Goal: Transaction & Acquisition: Subscribe to service/newsletter

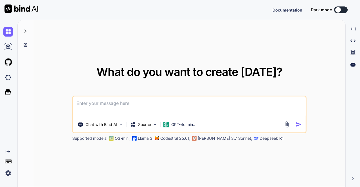
click at [6, 175] on img at bounding box center [8, 173] width 10 height 10
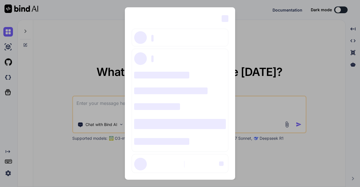
type textarea "x"
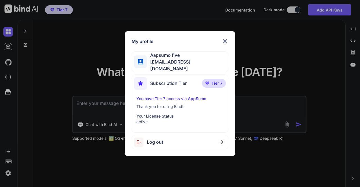
click at [74, 141] on div "My profile Aapsumo five appsumo_5@yopmail.com Subscription Tier Tier 7 You have…" at bounding box center [180, 93] width 360 height 187
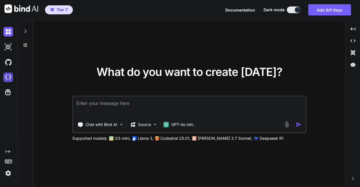
click at [8, 79] on img at bounding box center [8, 78] width 10 height 10
click at [9, 173] on img at bounding box center [8, 173] width 10 height 10
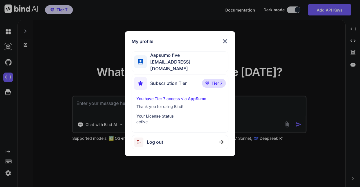
click at [164, 139] on div "Log out" at bounding box center [180, 142] width 96 height 14
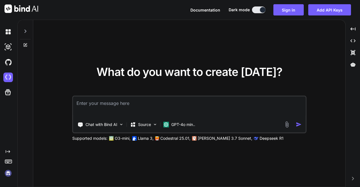
click at [9, 175] on img at bounding box center [8, 173] width 10 height 10
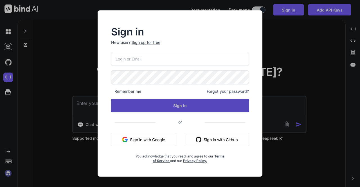
type input "appsumo_5@yopmail.com"
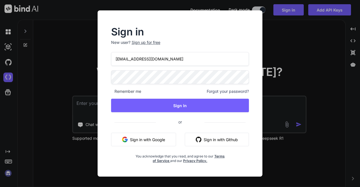
click at [147, 140] on button "Sign in with Google" at bounding box center [143, 139] width 65 height 13
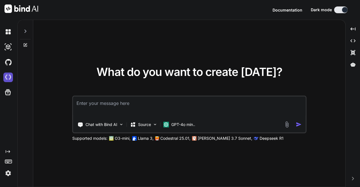
click at [7, 77] on img at bounding box center [8, 78] width 10 height 10
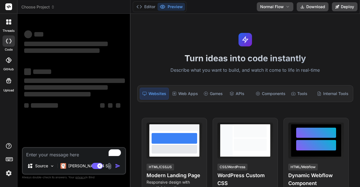
type textarea "x"
click at [235, 8] on button "Manage Teams" at bounding box center [235, 6] width 35 height 9
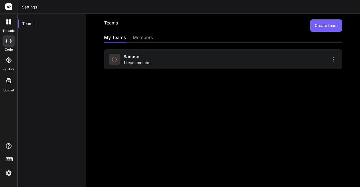
click at [135, 62] on span "1 team member" at bounding box center [137, 63] width 28 height 6
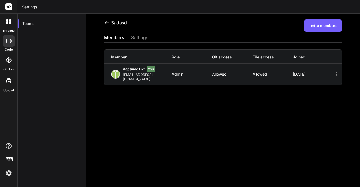
click at [313, 27] on button "Invite members" at bounding box center [323, 25] width 38 height 12
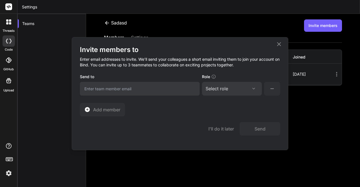
click at [119, 91] on input "email" at bounding box center [140, 89] width 120 height 14
type input "app30@"
click at [277, 44] on icon at bounding box center [278, 44] width 7 height 7
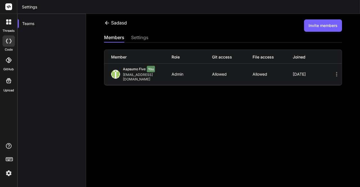
click at [9, 173] on img at bounding box center [9, 173] width 10 height 10
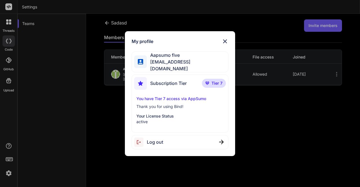
click at [224, 41] on img at bounding box center [225, 41] width 7 height 7
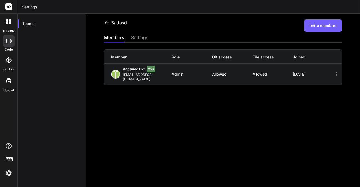
click at [324, 26] on button "Invite members" at bounding box center [323, 25] width 38 height 12
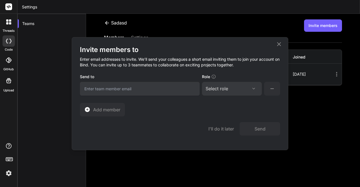
click at [143, 88] on input "email" at bounding box center [140, 89] width 120 height 14
type input "app30@yopmail.com"
click at [232, 87] on div "Select role" at bounding box center [231, 88] width 53 height 7
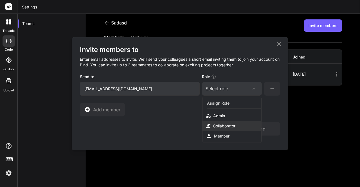
click at [223, 123] on div "Collaborator" at bounding box center [224, 126] width 22 height 6
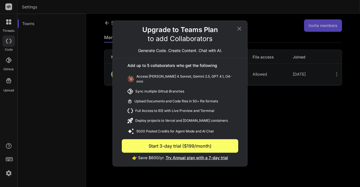
click at [239, 30] on icon at bounding box center [239, 29] width 4 height 4
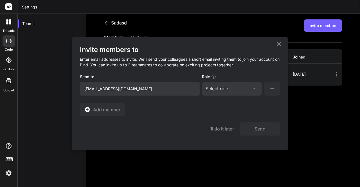
click at [232, 91] on div "Select role" at bounding box center [231, 88] width 53 height 7
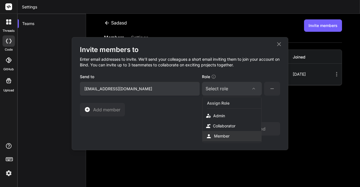
click at [223, 134] on div "Member" at bounding box center [221, 136] width 15 height 6
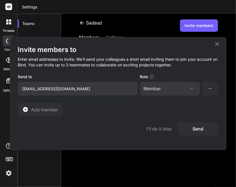
click at [200, 131] on button "Send" at bounding box center [198, 128] width 40 height 13
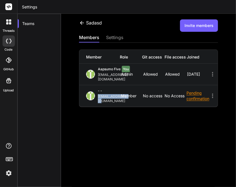
drag, startPoint x: 97, startPoint y: 92, endPoint x: 132, endPoint y: 93, distance: 35.4
click at [121, 93] on div "- - app30@yopmail.com" at bounding box center [103, 96] width 35 height 15
click at [130, 94] on div "app30@yopmail.com" at bounding box center [114, 98] width 32 height 9
drag, startPoint x: 132, startPoint y: 93, endPoint x: 99, endPoint y: 95, distance: 33.5
click at [99, 95] on div "- - app30@yopmail.com Member No access No access Pending confirmation" at bounding box center [148, 95] width 138 height 21
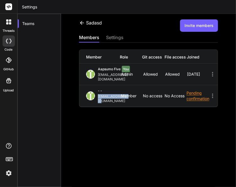
click at [115, 102] on div "sadasd Invite members members settings Member Role Git access File access Joine…" at bounding box center [148, 107] width 175 height 187
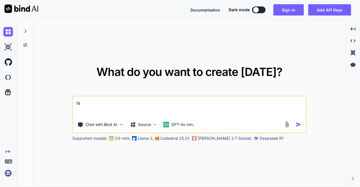
click at [8, 177] on img at bounding box center [8, 173] width 10 height 10
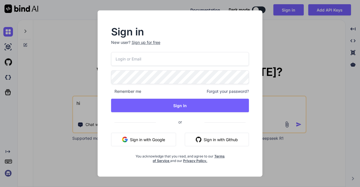
type input "amogh@getbind.co"
drag, startPoint x: 165, startPoint y: 60, endPoint x: 100, endPoint y: 56, distance: 65.3
click at [100, 56] on div "Sign in New user? Sign up for free amogh@getbind.co Remember me Forgot your pas…" at bounding box center [180, 93] width 165 height 166
type input "appsumo_5@yopmail.com"
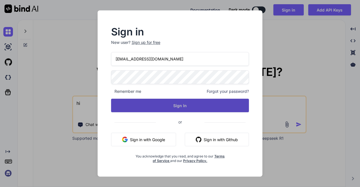
click at [179, 106] on button "Sign In" at bounding box center [180, 105] width 138 height 13
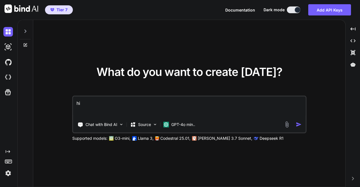
click at [7, 173] on img at bounding box center [8, 173] width 10 height 10
type textarea "x"
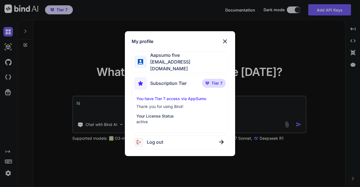
click at [226, 45] on img at bounding box center [225, 41] width 7 height 7
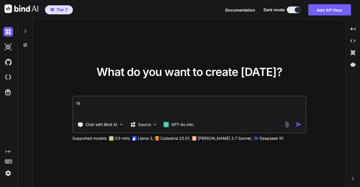
click at [9, 173] on img at bounding box center [8, 173] width 10 height 10
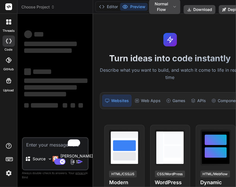
type textarea "x"
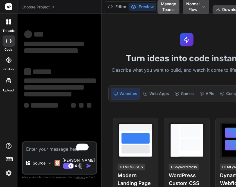
click at [165, 8] on button "Manage Teams" at bounding box center [168, 6] width 22 height 15
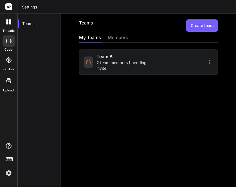
click at [7, 174] on img at bounding box center [9, 173] width 10 height 10
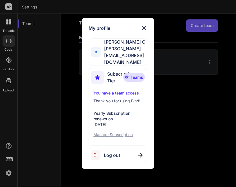
click at [144, 31] on img at bounding box center [144, 28] width 7 height 7
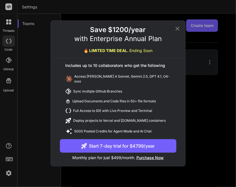
click at [109, 143] on button "Start 7-day trial for $4799/year" at bounding box center [118, 145] width 116 height 13
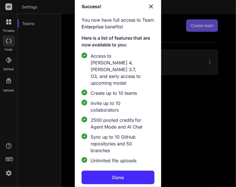
click at [119, 174] on p "Done" at bounding box center [118, 177] width 12 height 7
